Goal: Task Accomplishment & Management: Complete application form

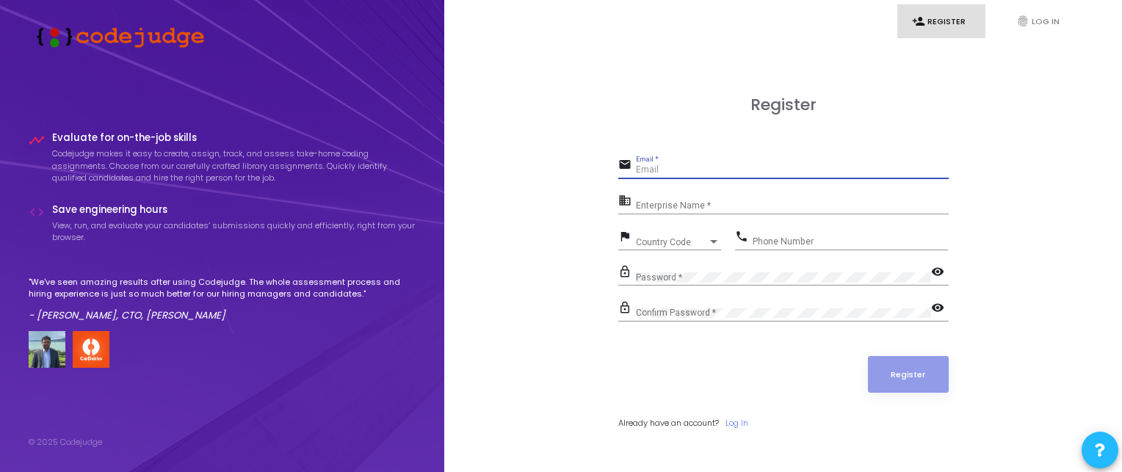
click at [689, 169] on input "Email *" at bounding box center [792, 170] width 313 height 10
type input "[EMAIL_ADDRESS][DOMAIN_NAME]"
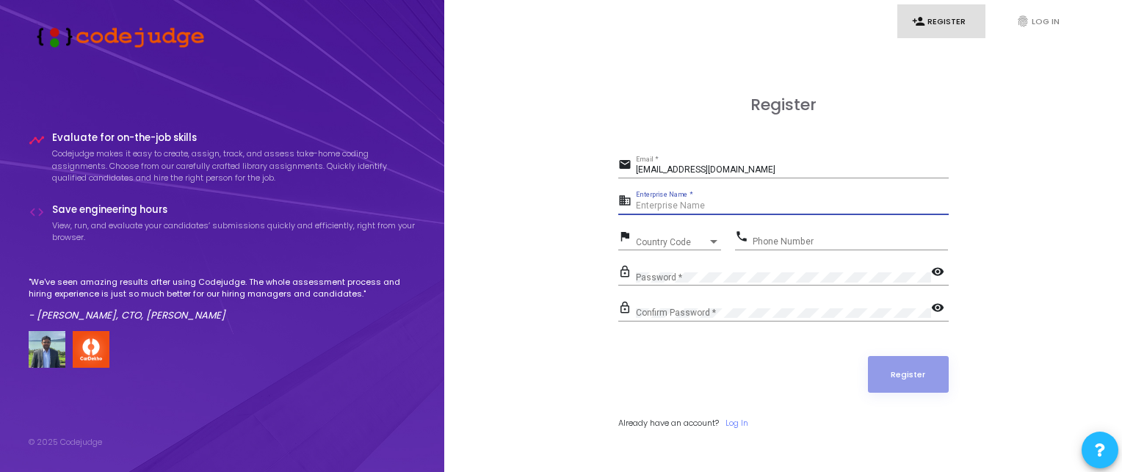
click at [685, 205] on input "Enterprise Name *" at bounding box center [792, 206] width 313 height 10
click at [675, 242] on span "Country Code" at bounding box center [662, 242] width 52 height 10
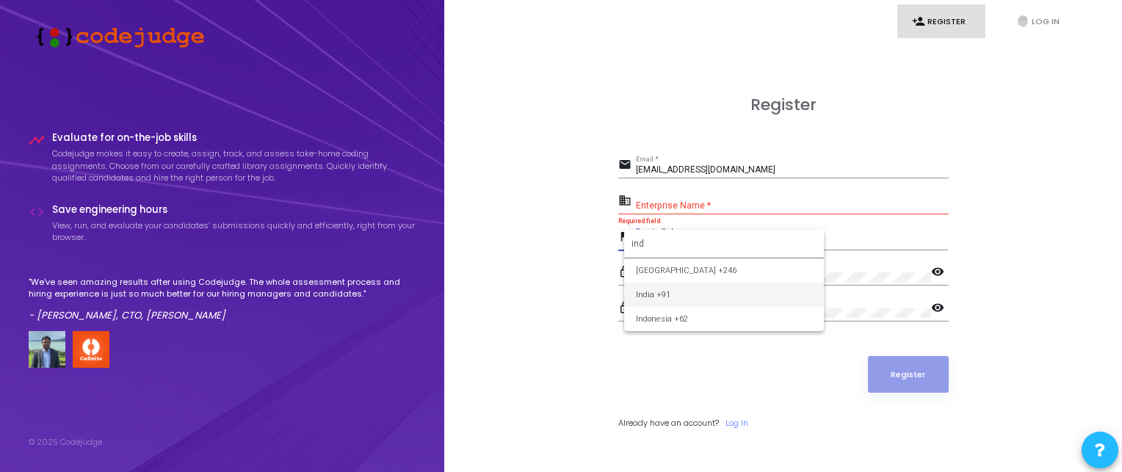
type input "ind"
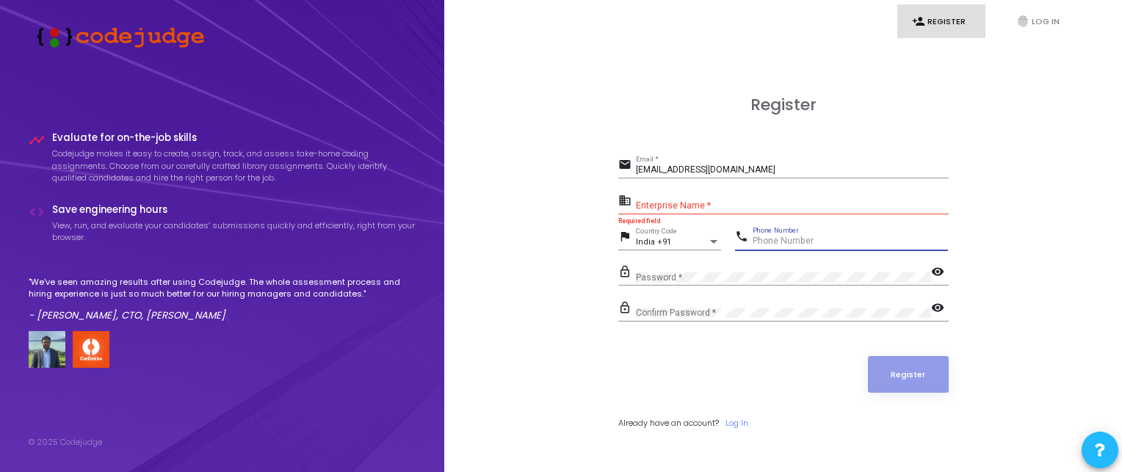
click at [848, 241] on input "Phone Number" at bounding box center [849, 241] width 195 height 10
type input "07217672186"
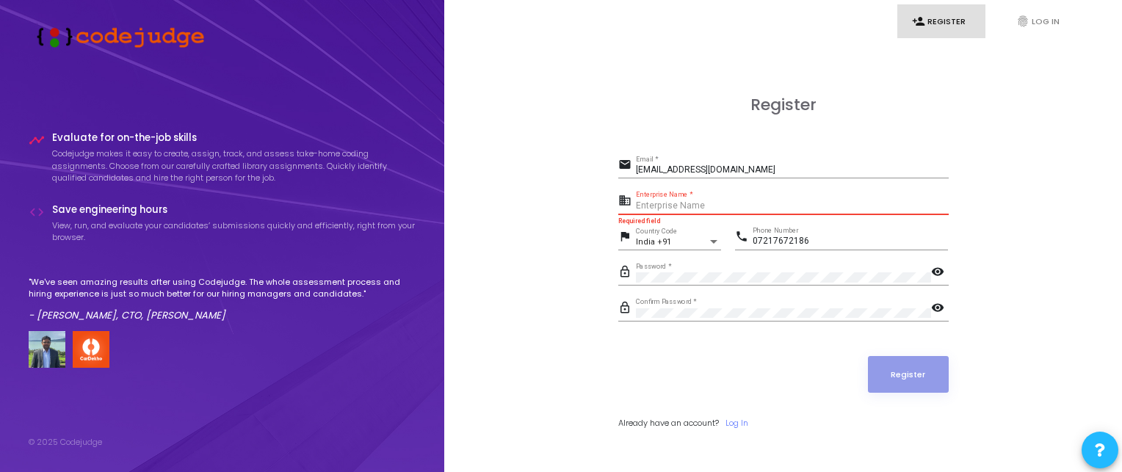
click at [732, 208] on input "Enterprise Name *" at bounding box center [792, 206] width 313 height 10
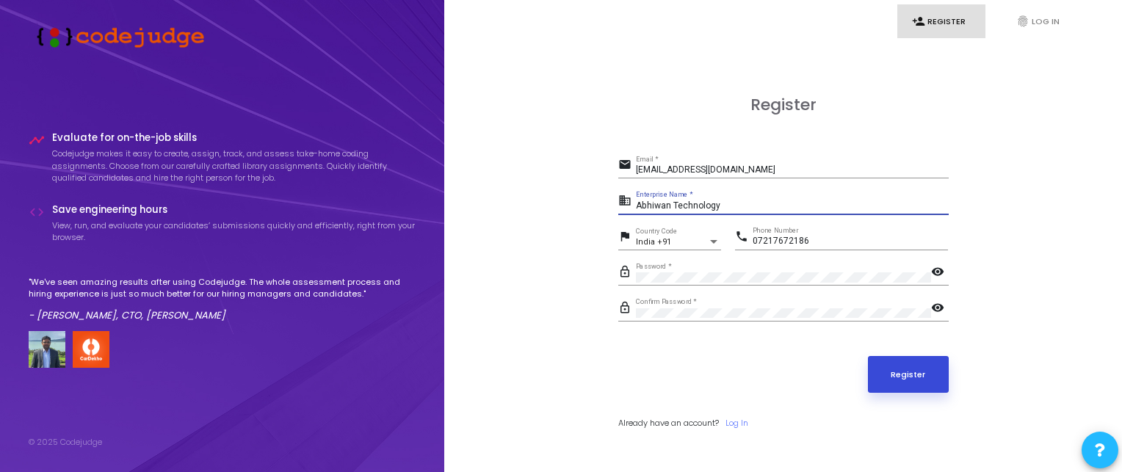
type input "Abhiwan Technology"
click at [926, 374] on button "Register" at bounding box center [908, 374] width 81 height 37
drag, startPoint x: 732, startPoint y: 205, endPoint x: 632, endPoint y: 206, distance: 99.8
click at [632, 206] on div "business Abhiwan Technology Enterprise Name *" at bounding box center [783, 202] width 330 height 23
